Goal: Information Seeking & Learning: Learn about a topic

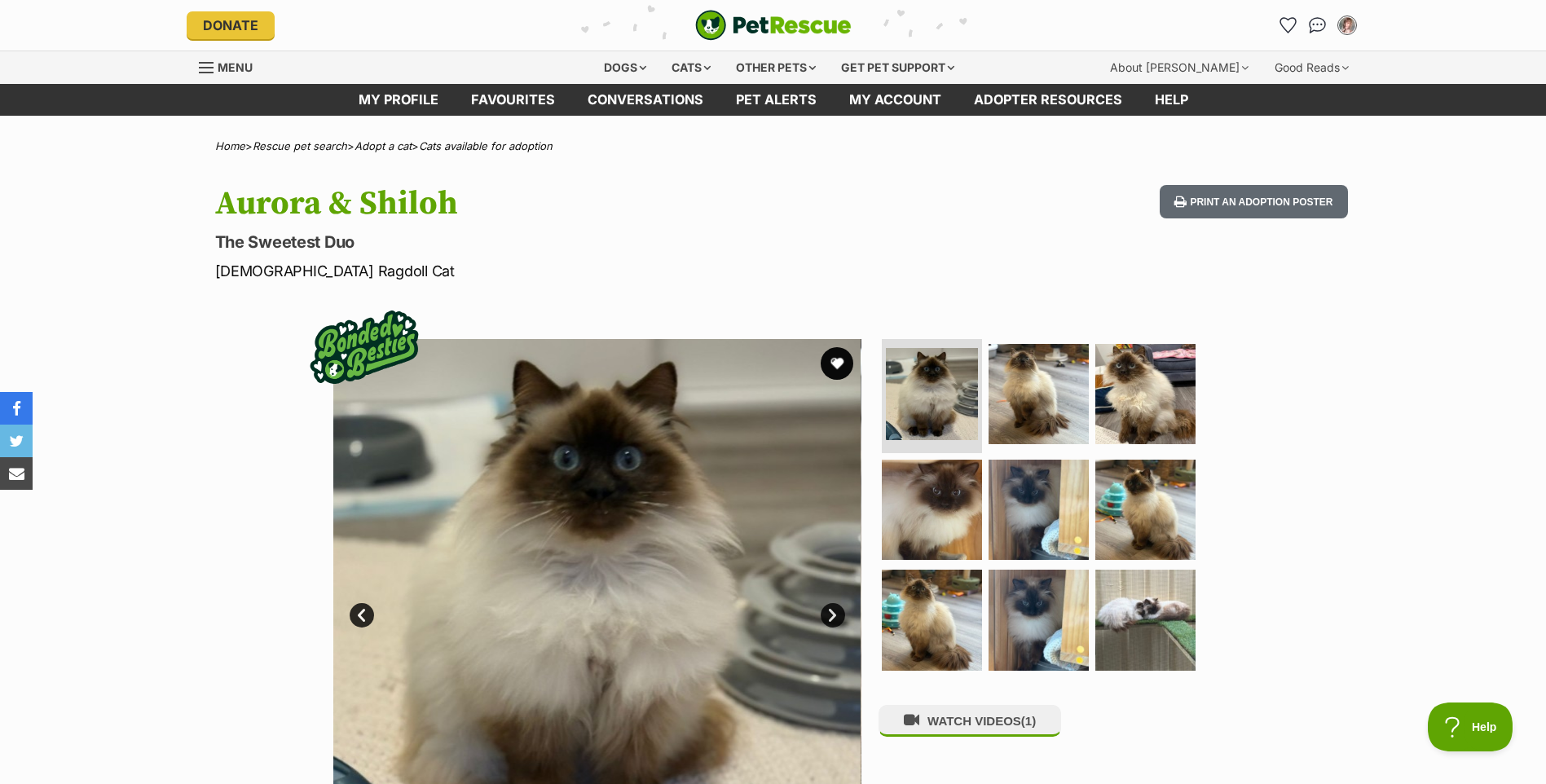
click at [833, 610] on link "Next" at bounding box center [833, 615] width 25 height 25
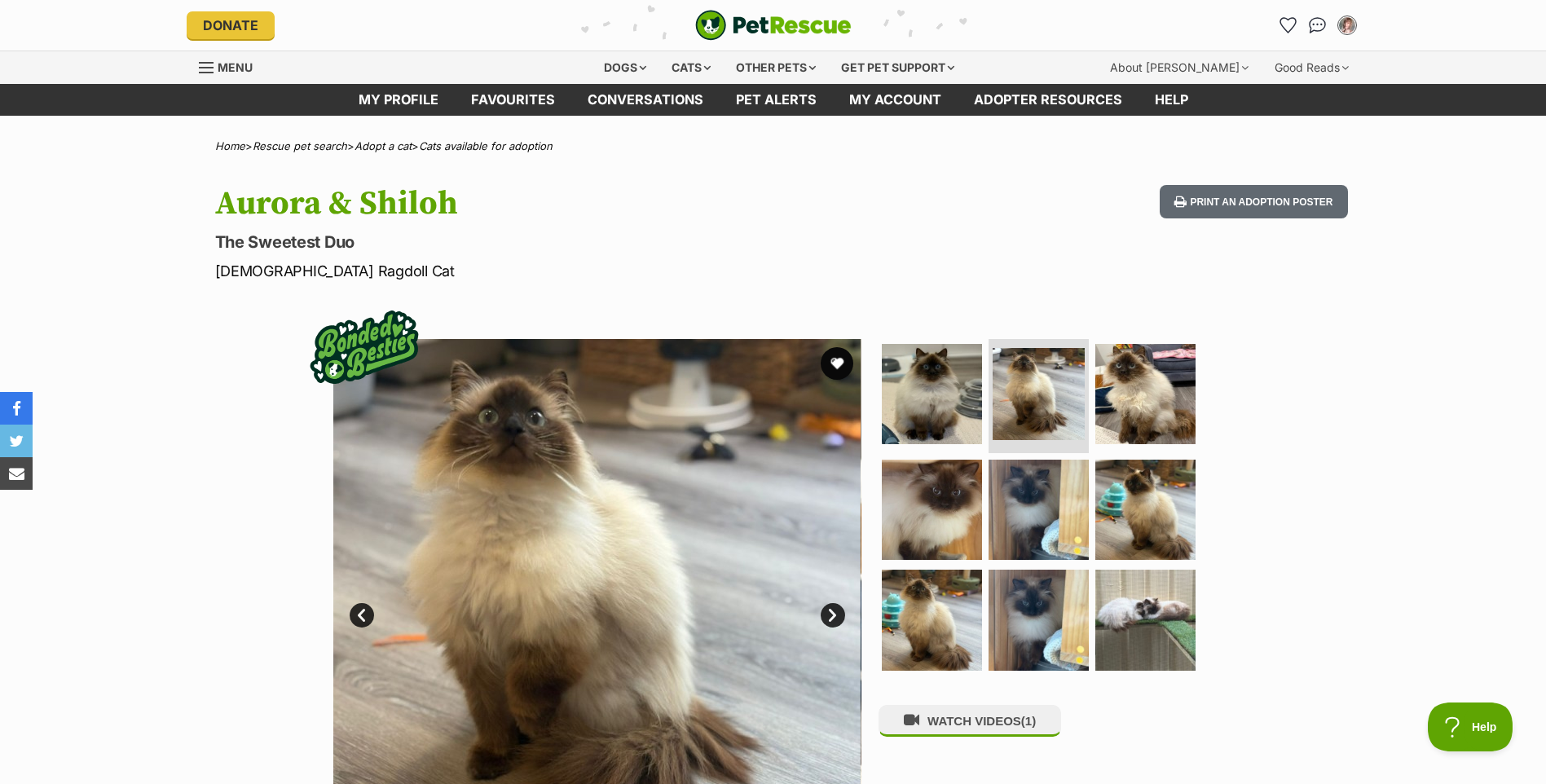
click at [834, 613] on link "Next" at bounding box center [833, 615] width 25 height 25
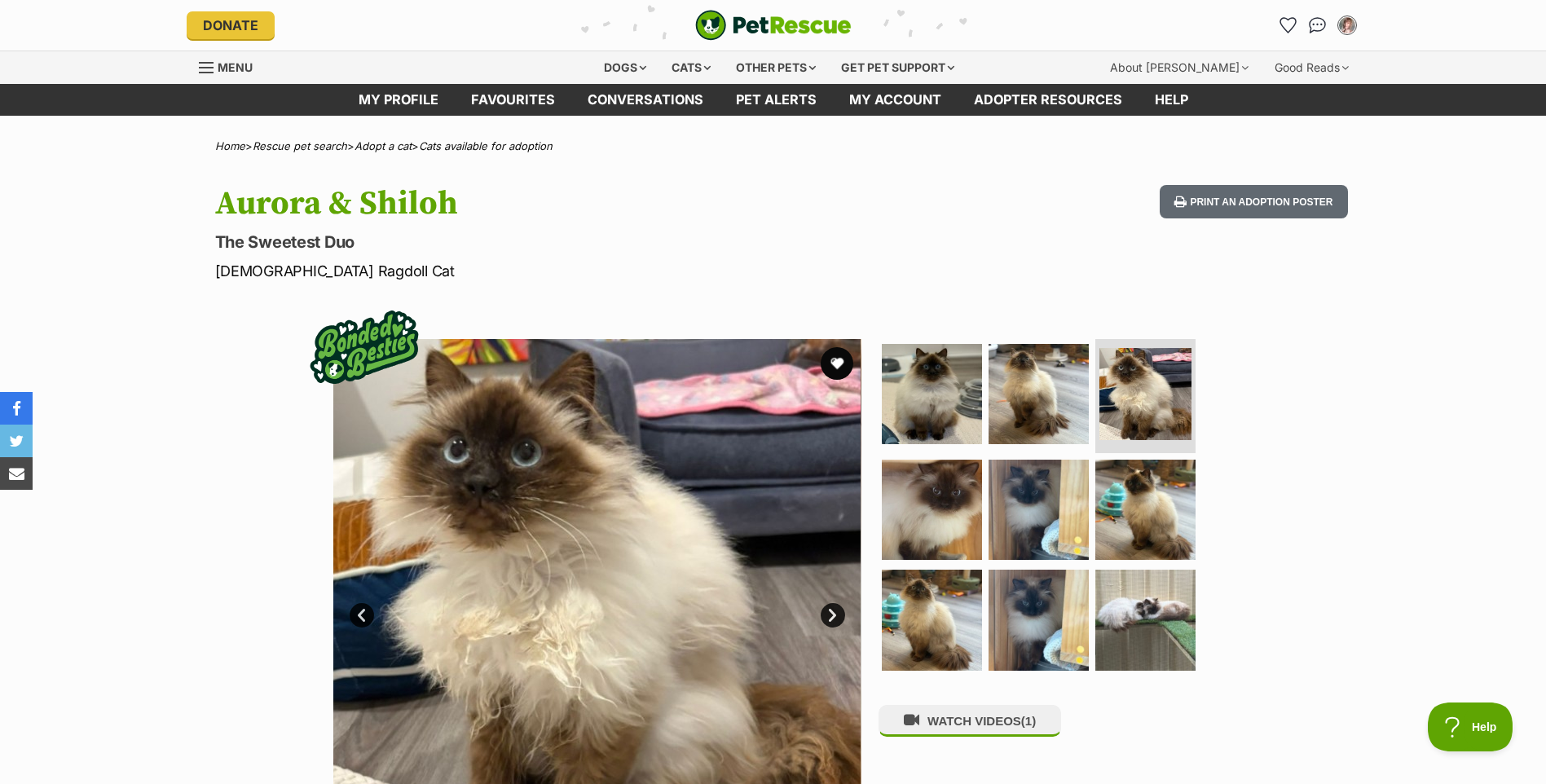
click at [834, 613] on link "Next" at bounding box center [833, 615] width 25 height 25
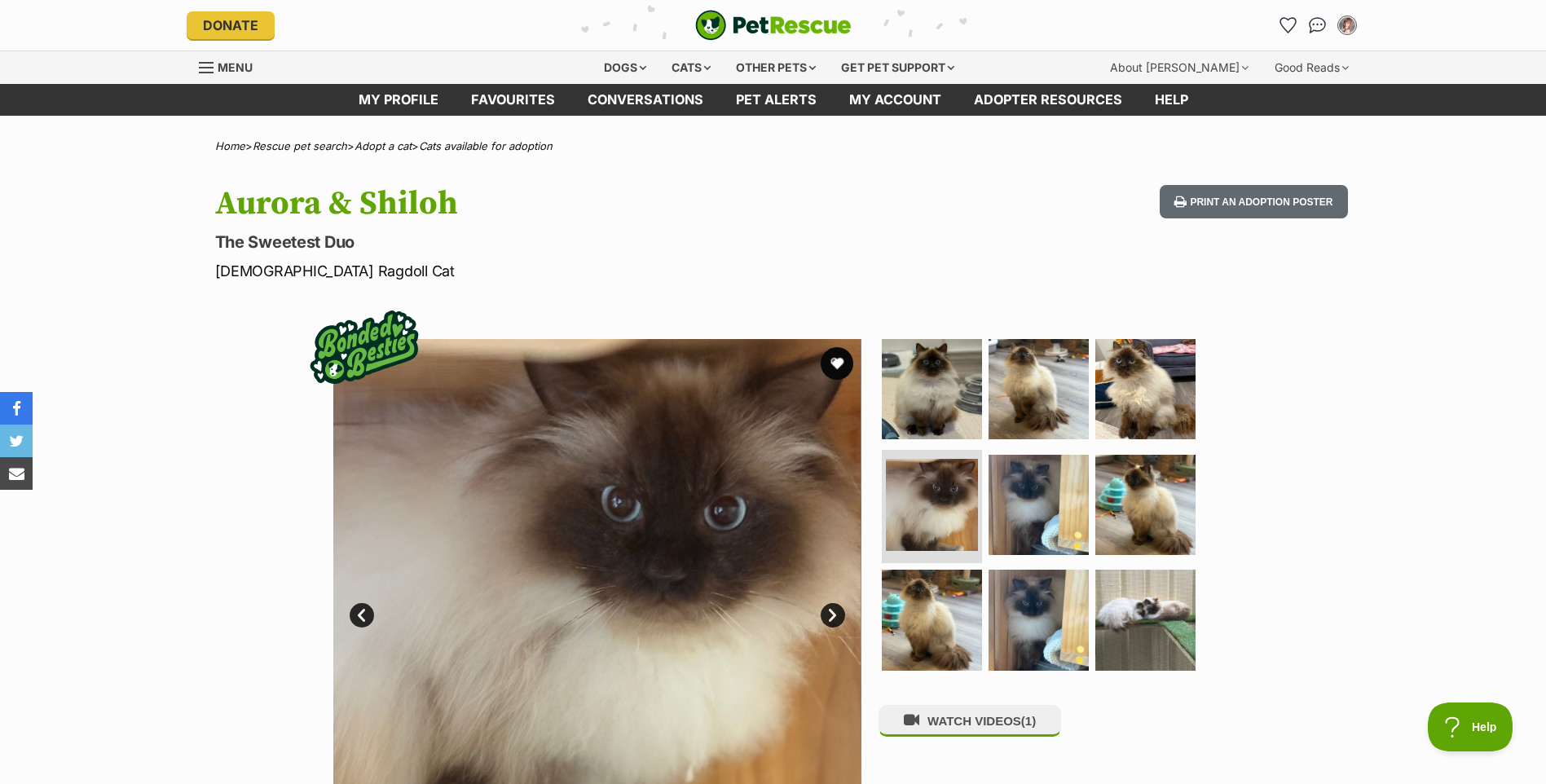
click at [834, 613] on link "Next" at bounding box center [833, 615] width 25 height 25
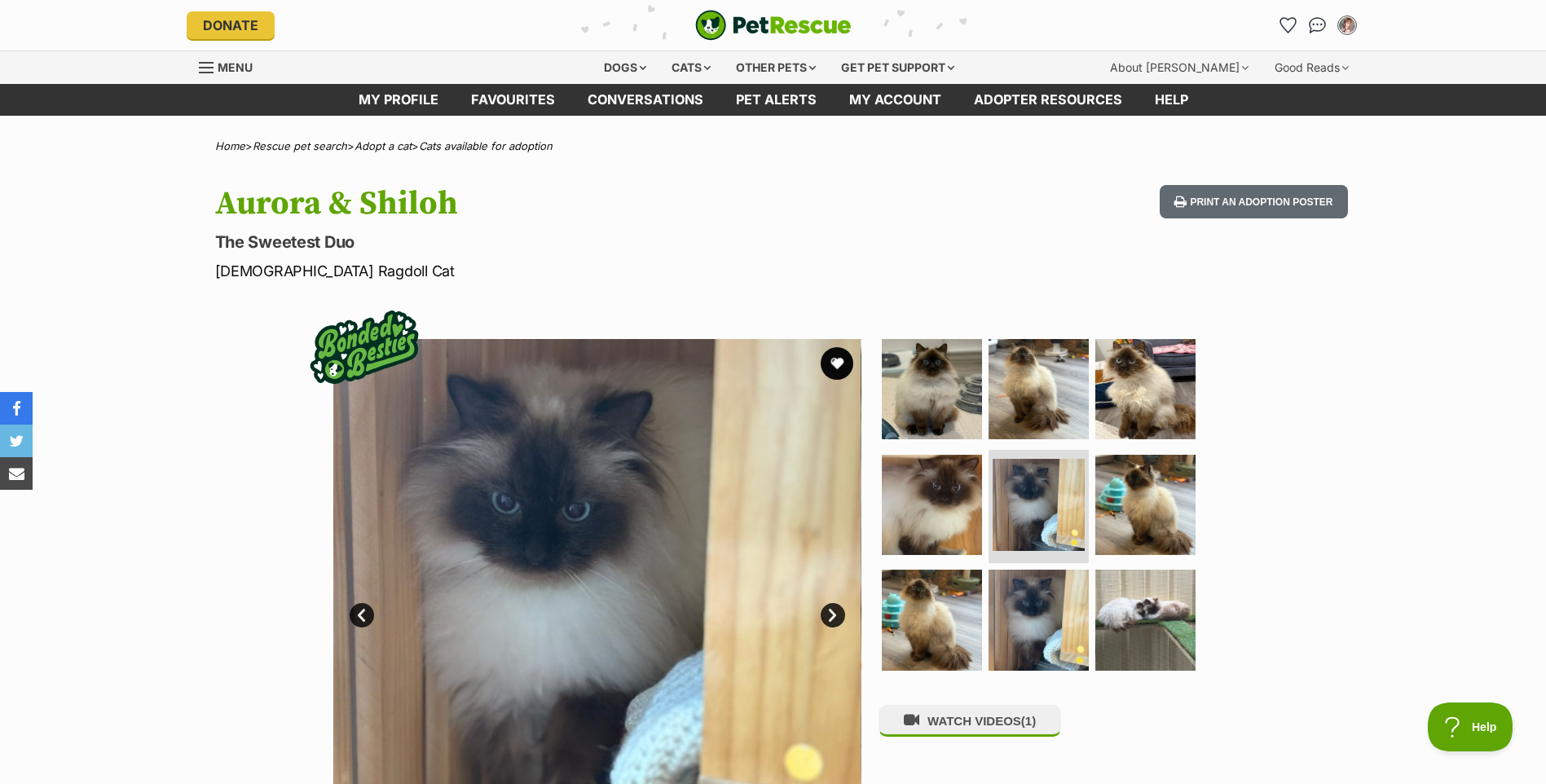
click at [834, 613] on link "Next" at bounding box center [833, 615] width 25 height 25
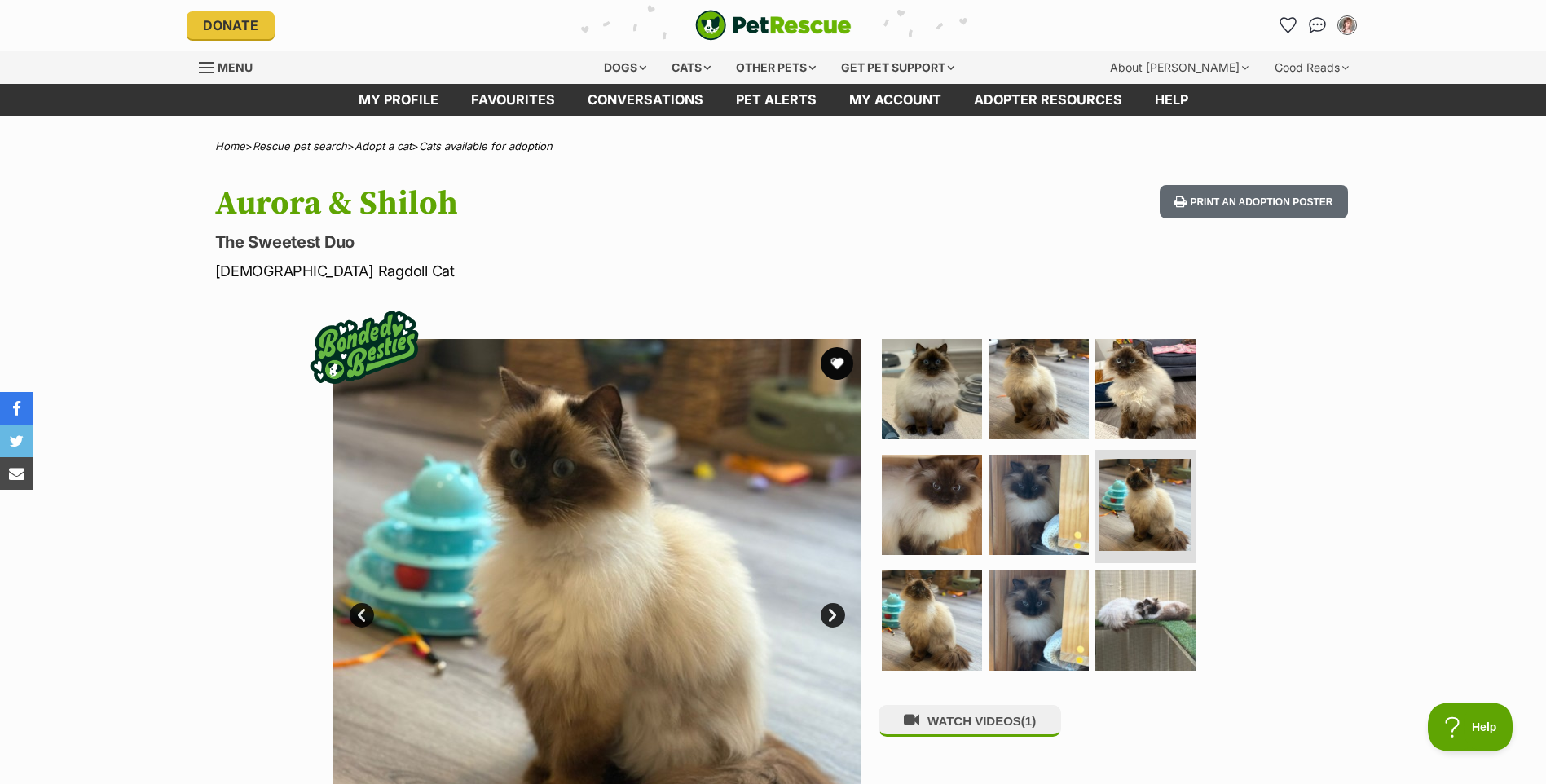
click at [834, 613] on link "Next" at bounding box center [833, 615] width 25 height 25
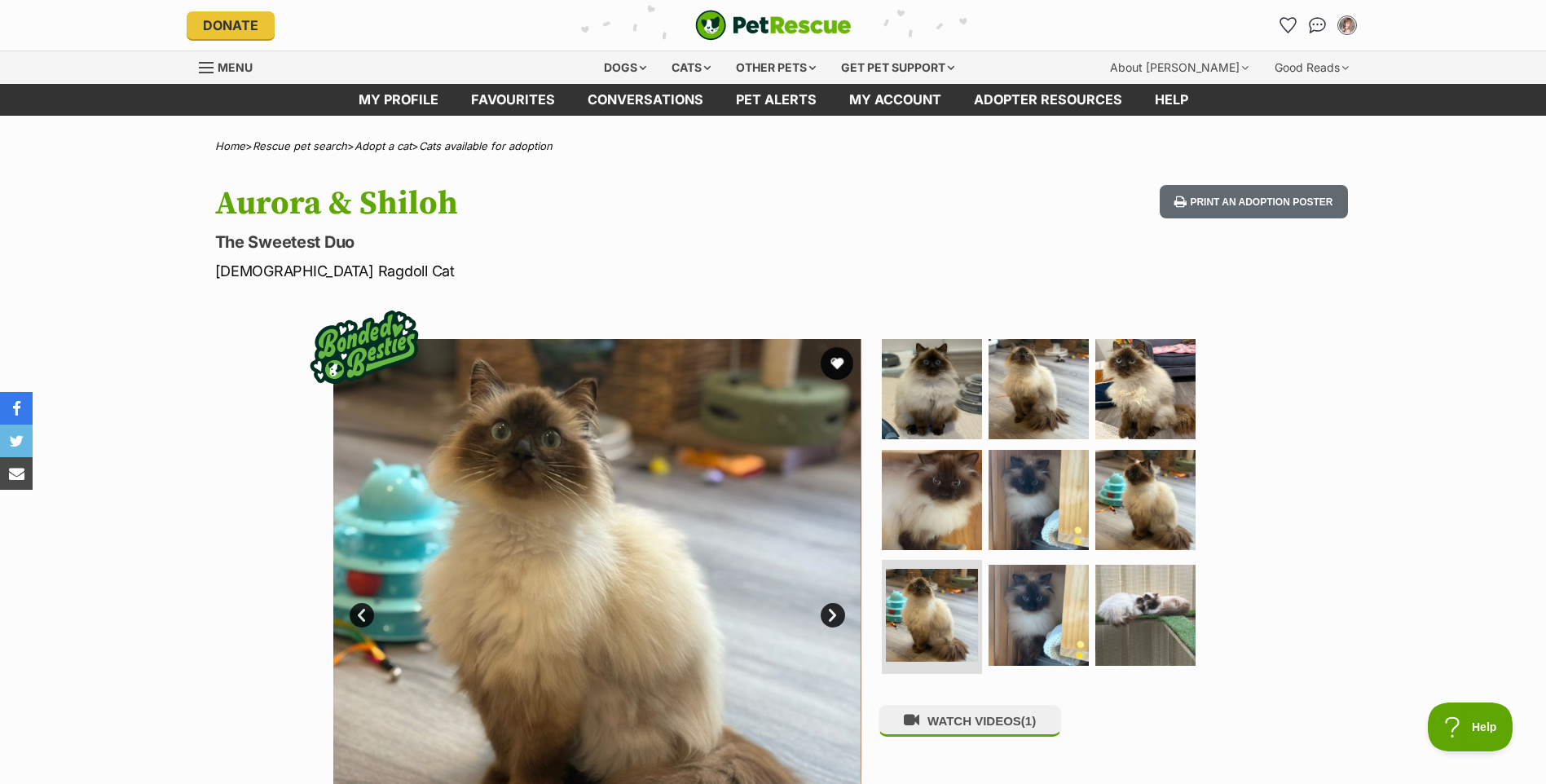
click at [834, 613] on link "Next" at bounding box center [833, 615] width 25 height 25
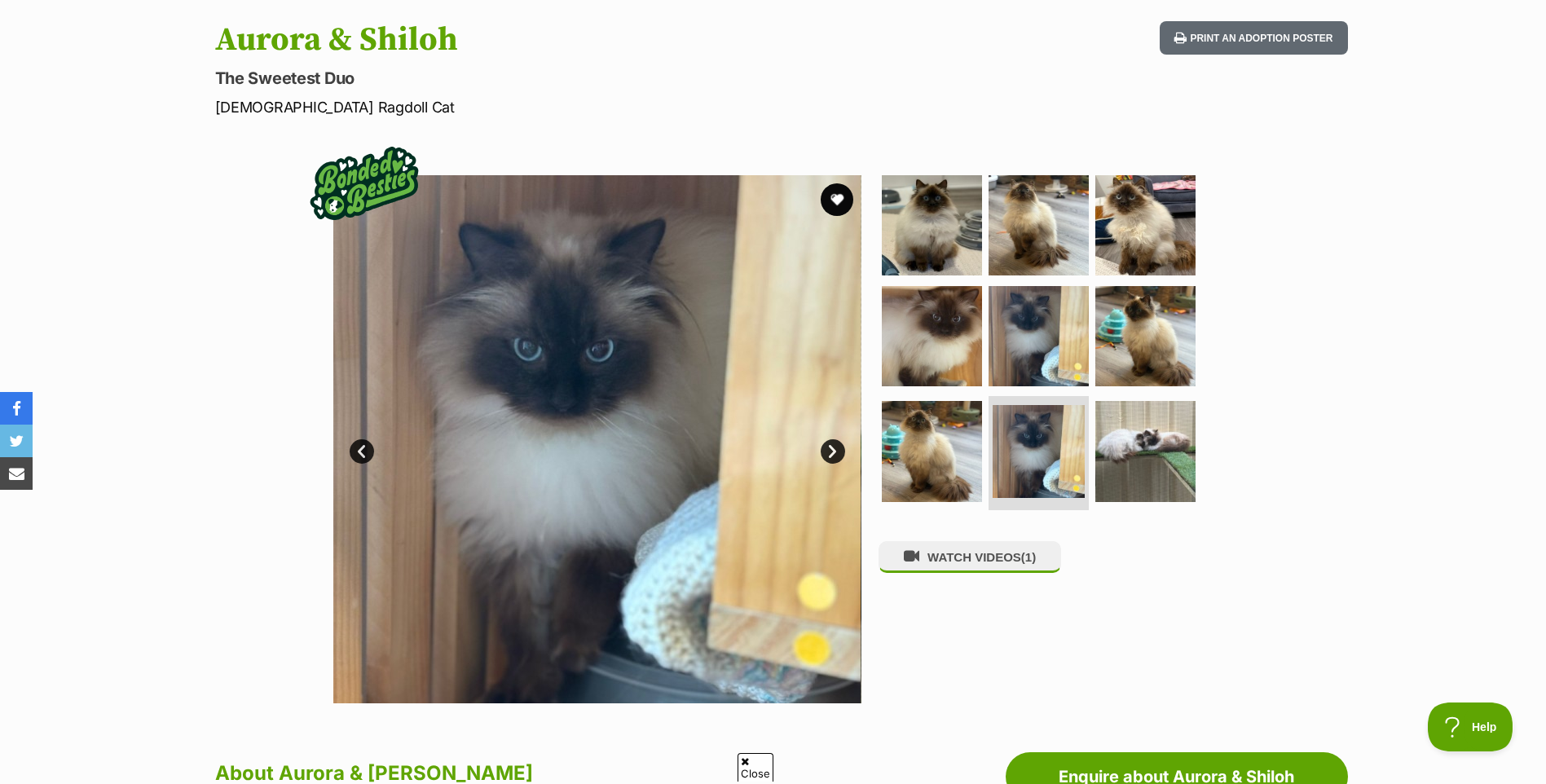
click at [826, 448] on link "Next" at bounding box center [833, 452] width 25 height 25
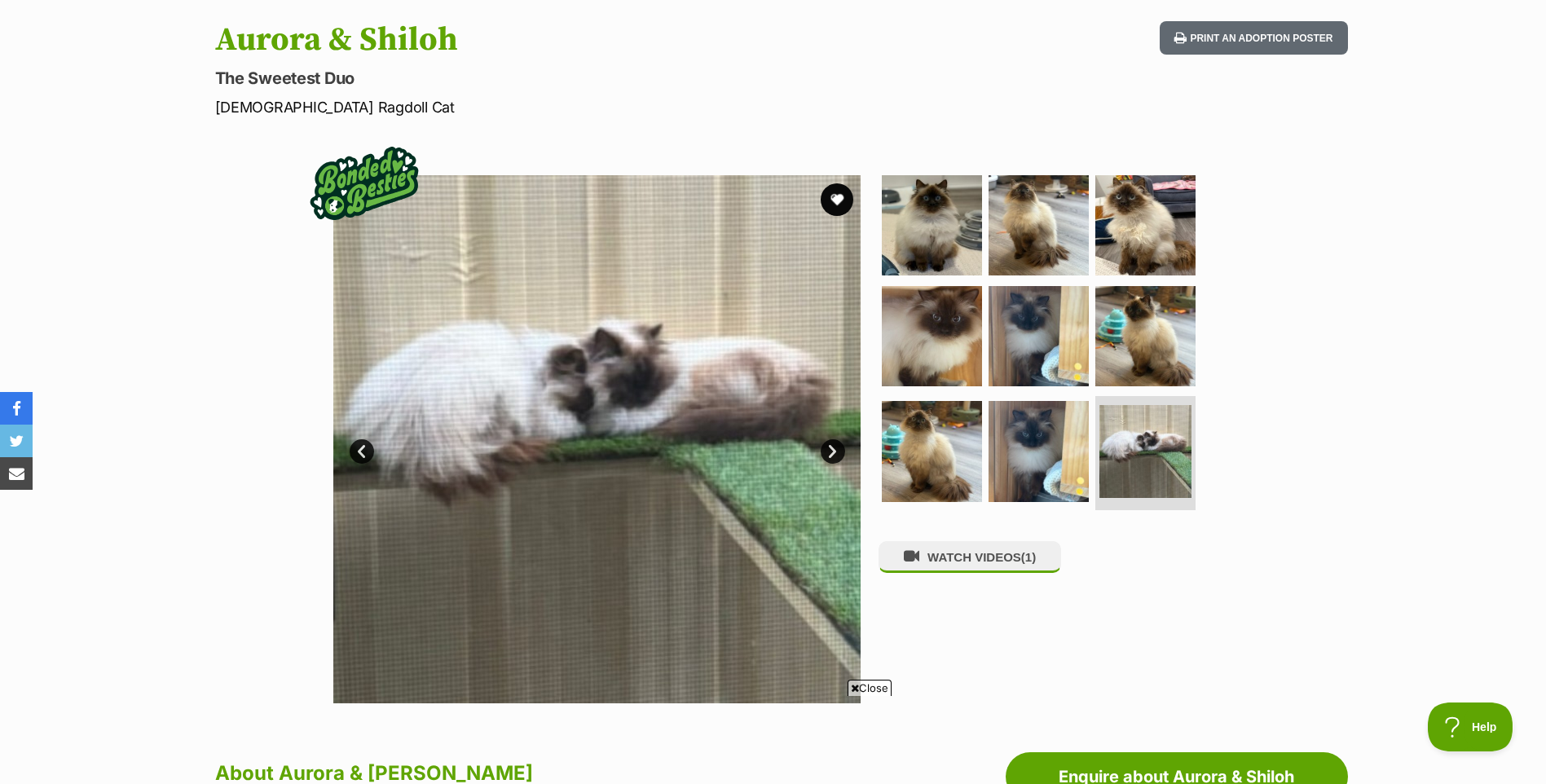
click at [834, 452] on link "Next" at bounding box center [833, 452] width 25 height 25
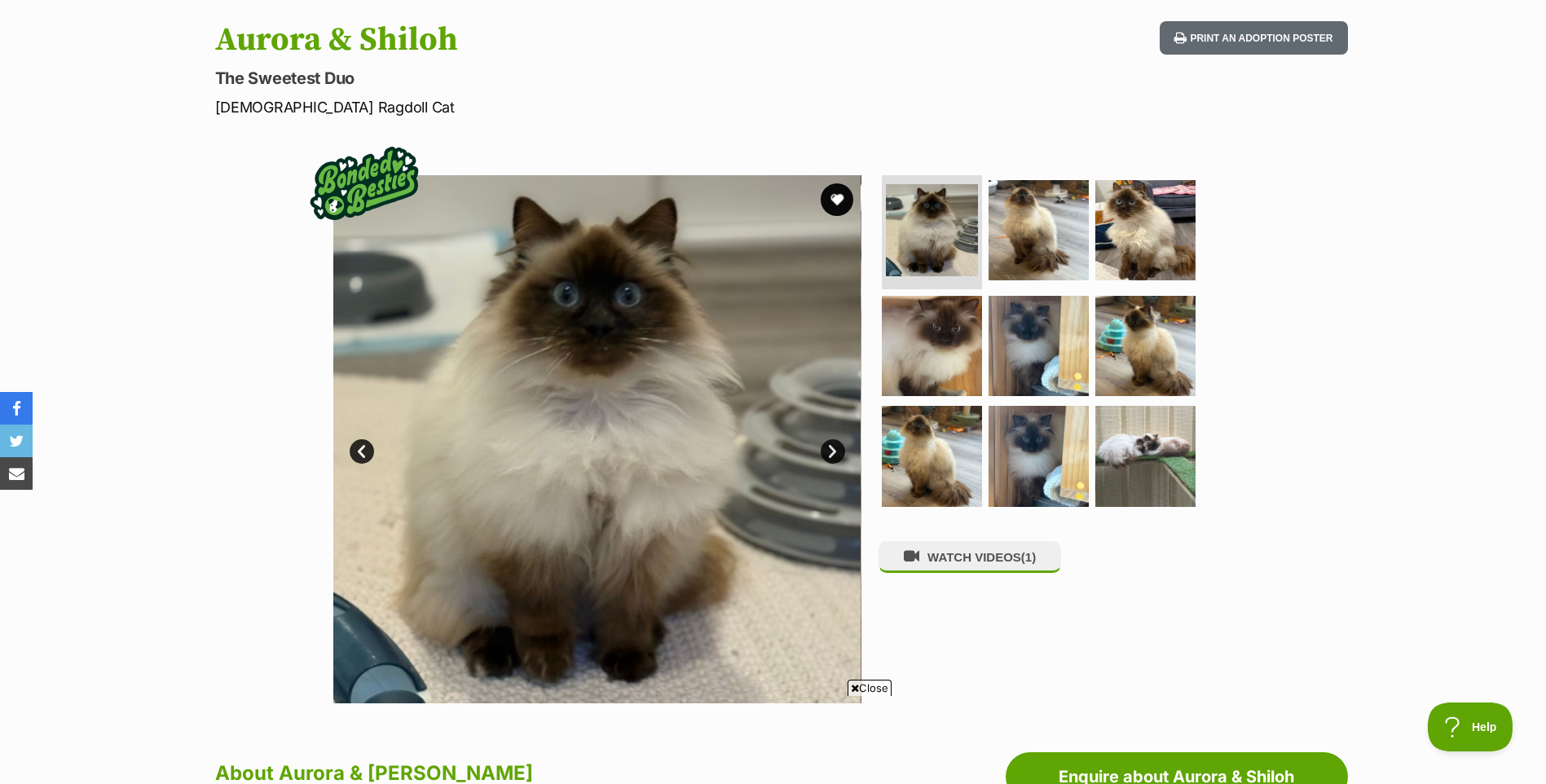
click at [835, 452] on link "Next" at bounding box center [833, 452] width 25 height 25
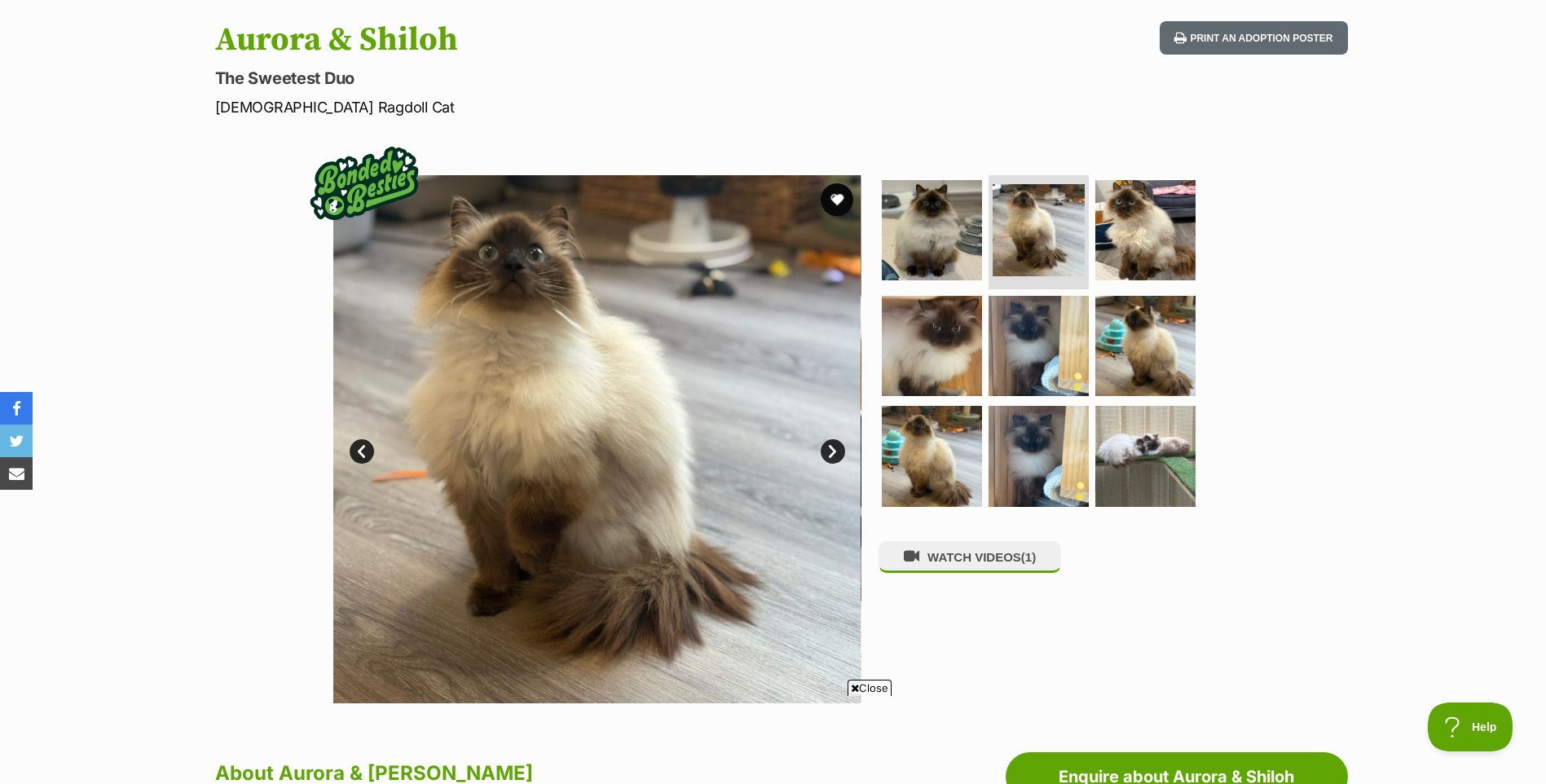
click at [835, 452] on link "Next" at bounding box center [833, 452] width 25 height 25
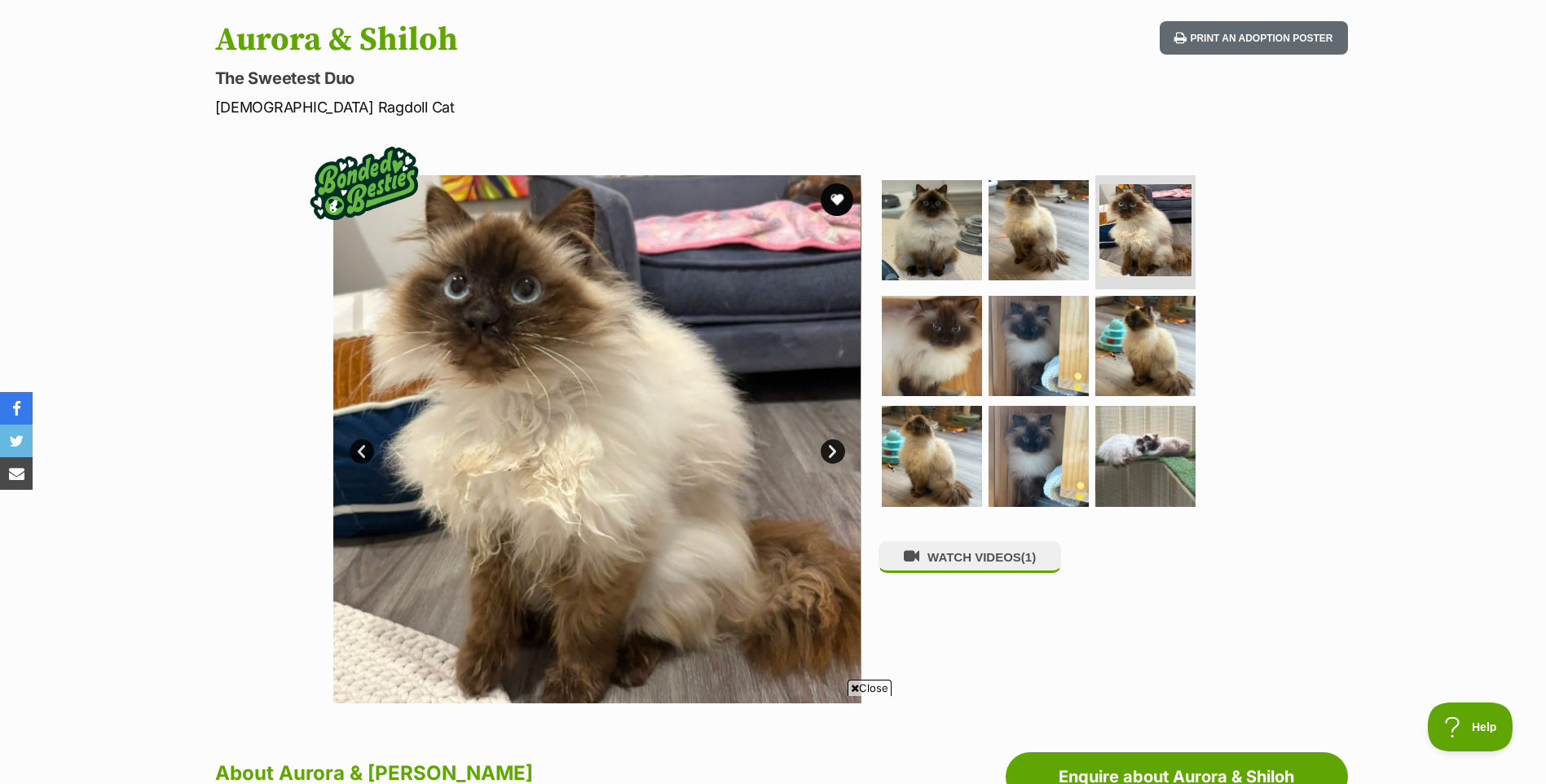
click at [835, 452] on link "Next" at bounding box center [833, 452] width 25 height 25
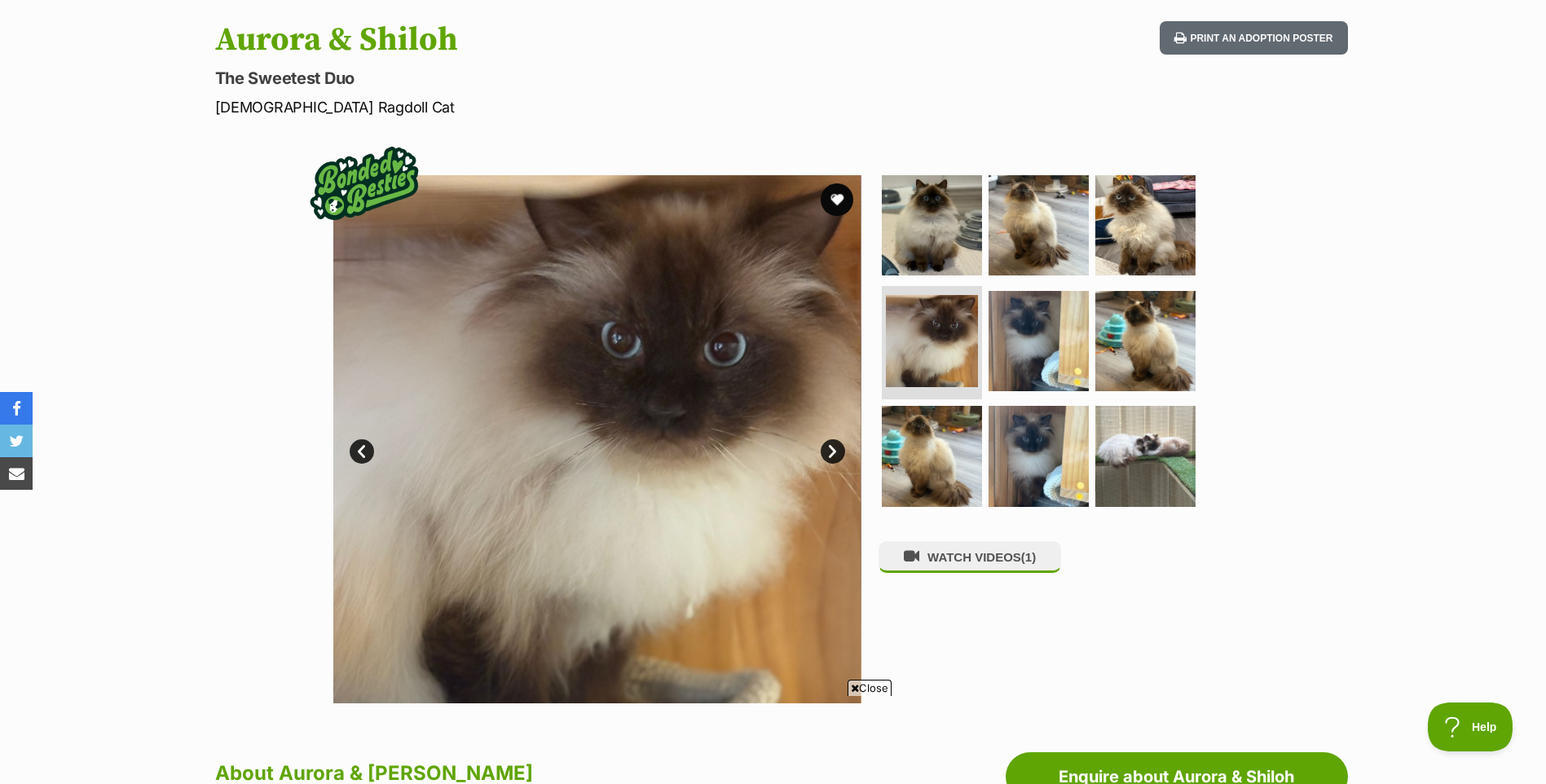
click at [835, 452] on link "Next" at bounding box center [833, 452] width 25 height 25
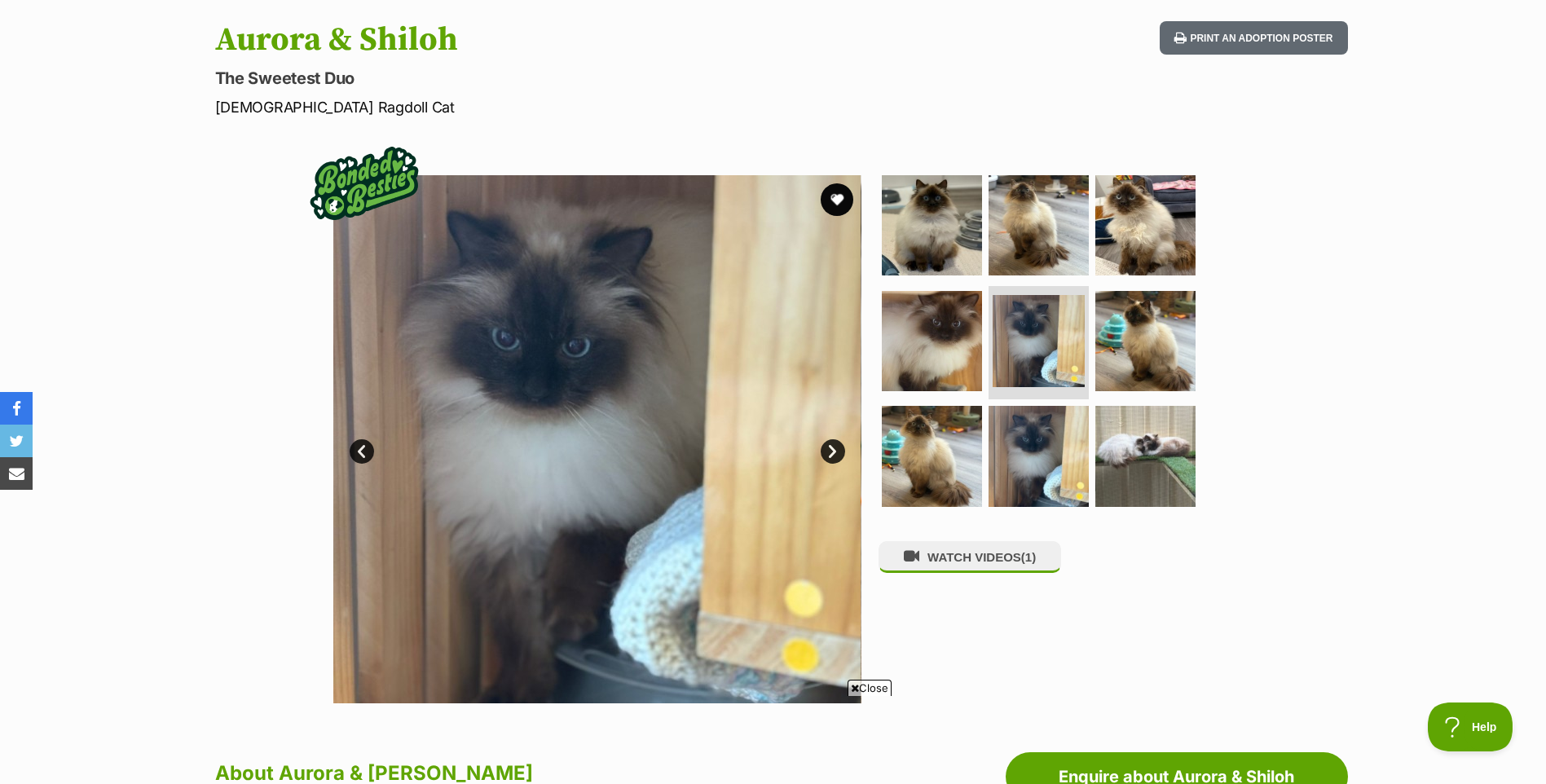
click at [835, 452] on link "Next" at bounding box center [833, 452] width 25 height 25
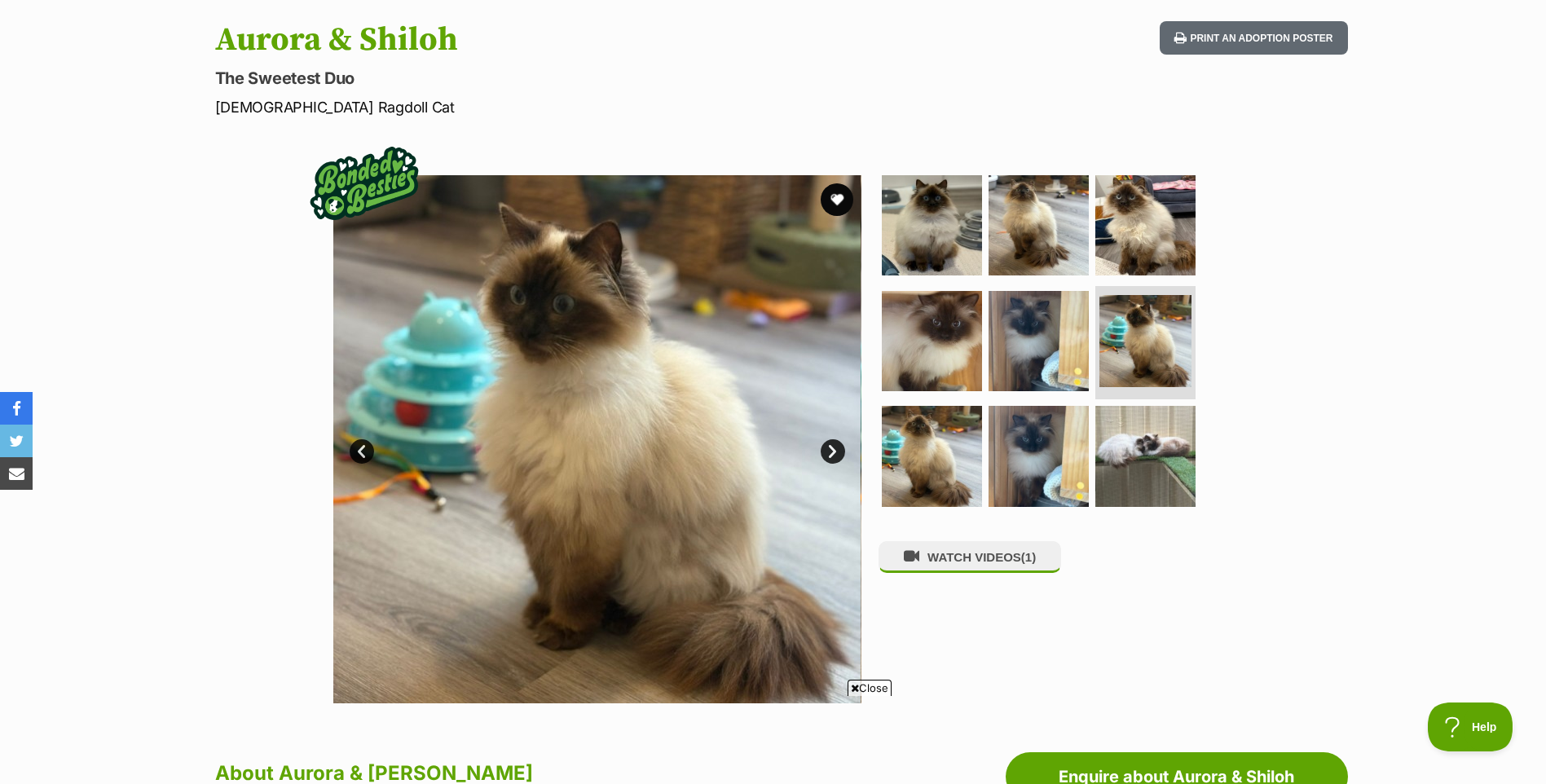
click at [835, 452] on link "Next" at bounding box center [833, 452] width 25 height 25
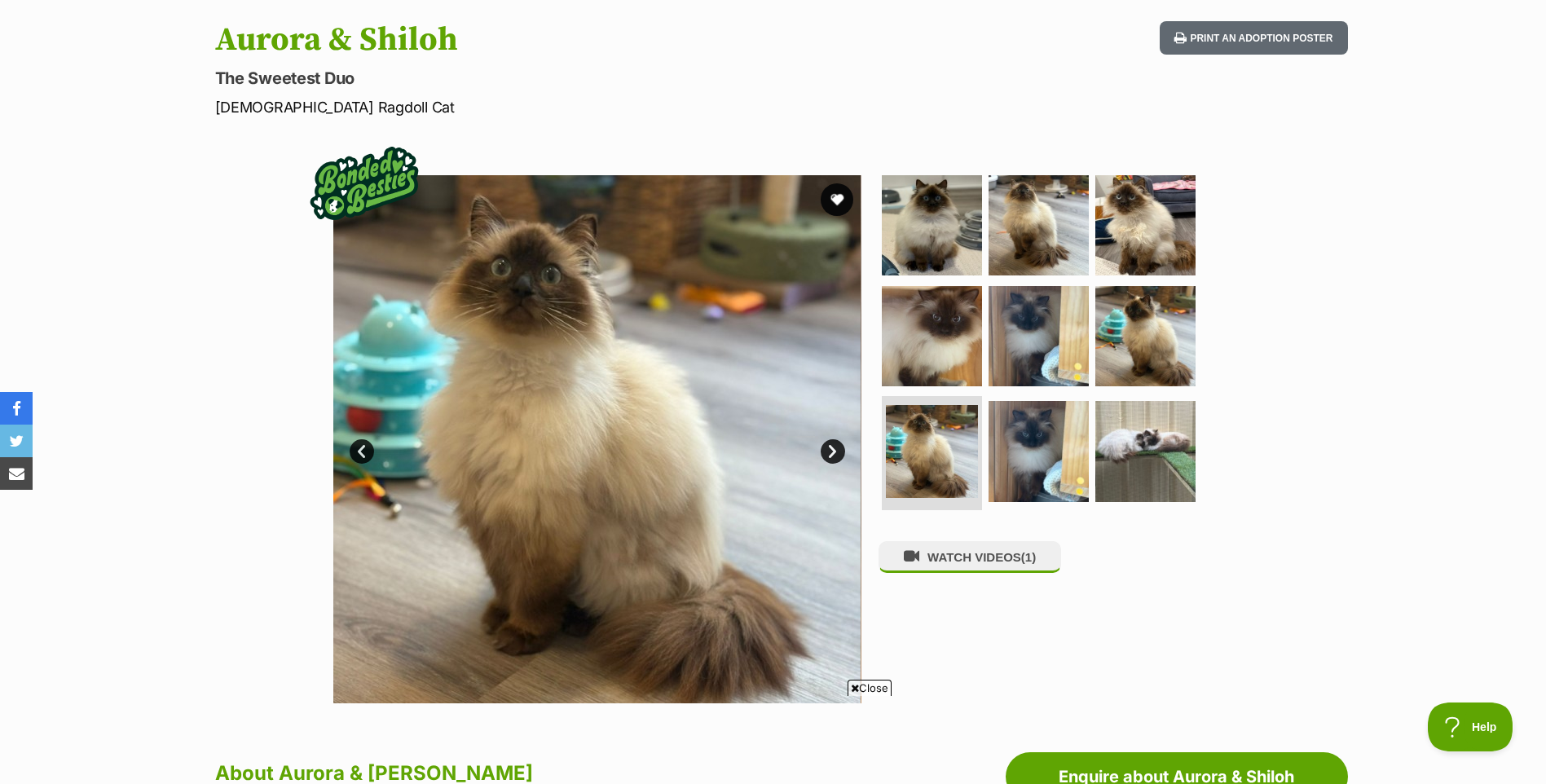
click at [835, 452] on link "Next" at bounding box center [833, 452] width 25 height 25
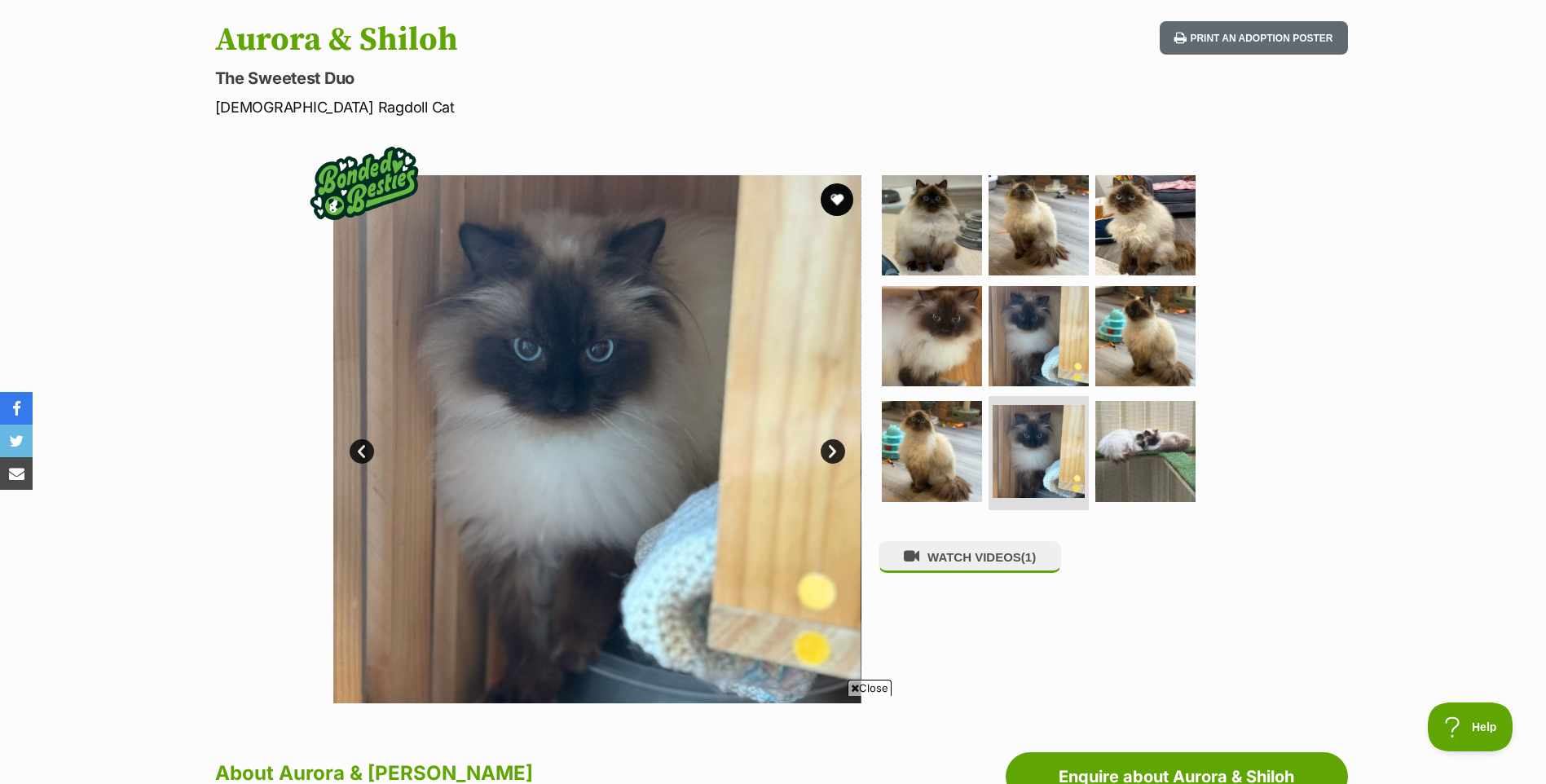
click at [835, 452] on link "Next" at bounding box center [833, 452] width 25 height 25
